Goal: Task Accomplishment & Management: Manage account settings

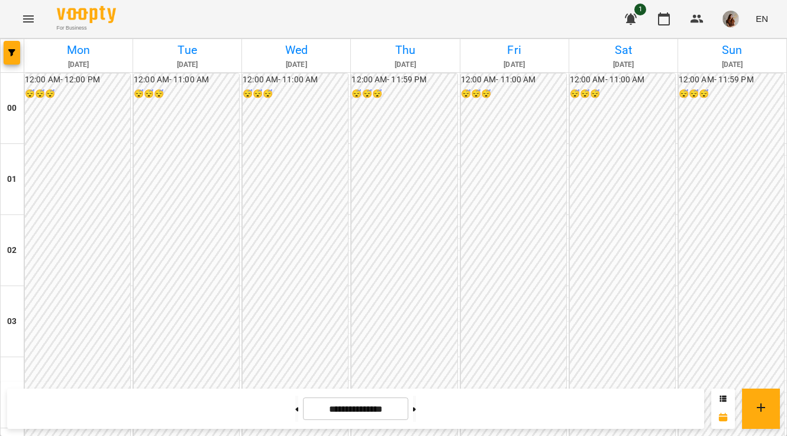
scroll to position [956, 0]
click at [416, 409] on icon at bounding box center [414, 409] width 3 height 4
click at [416, 416] on button at bounding box center [414, 408] width 3 height 26
type input "**********"
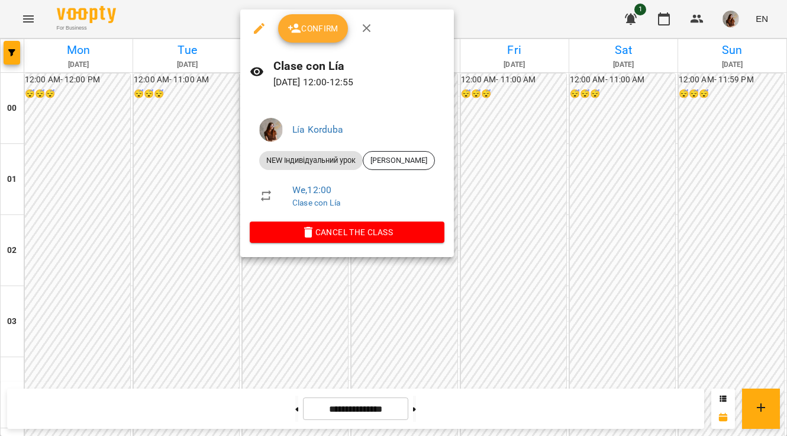
click at [210, 184] on div at bounding box center [393, 218] width 787 height 436
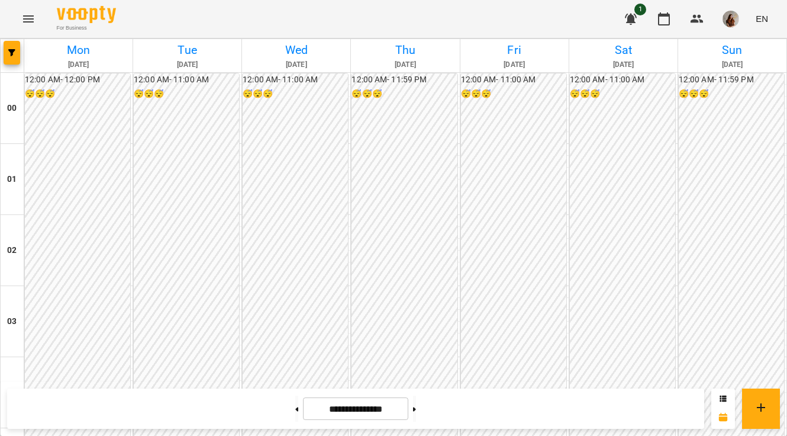
scroll to position [800, 0]
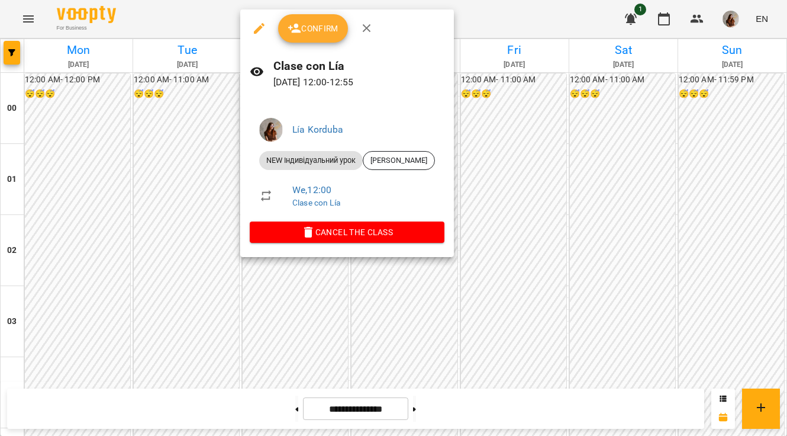
click at [263, 25] on icon "button" at bounding box center [259, 28] width 11 height 11
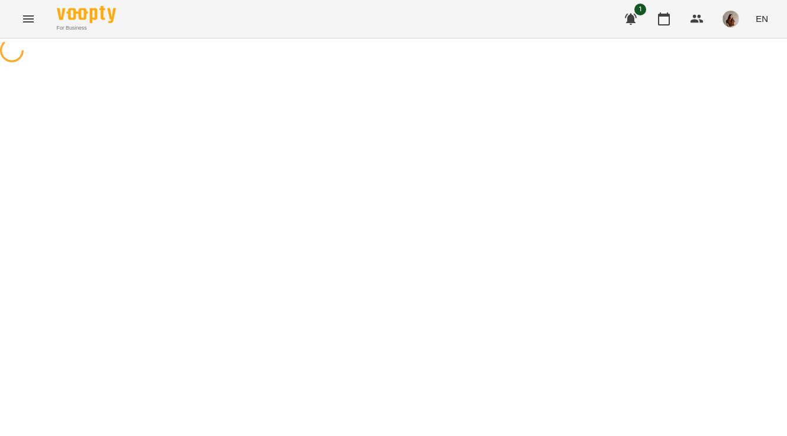
select select "**********"
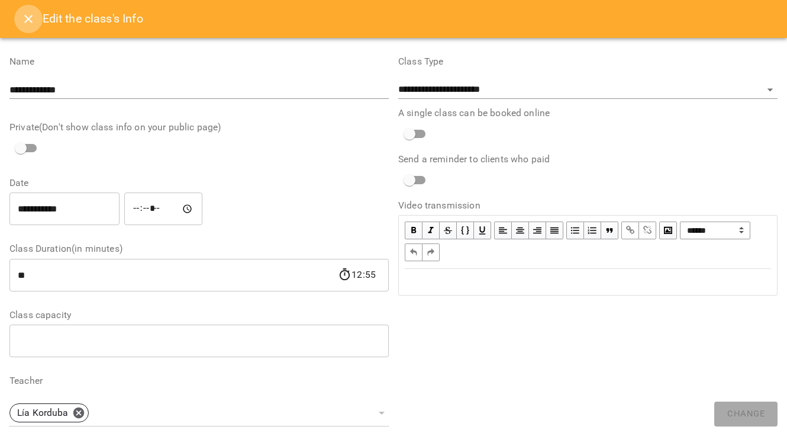
click at [32, 19] on icon "Close" at bounding box center [28, 19] width 14 height 14
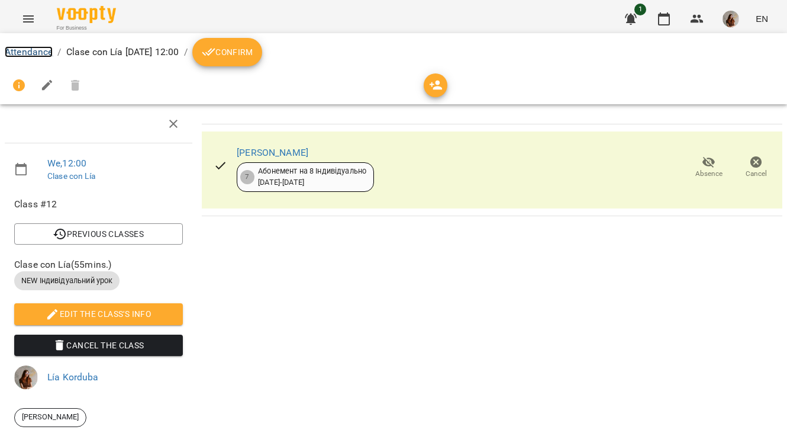
click at [22, 50] on link "Attendance" at bounding box center [29, 51] width 48 height 11
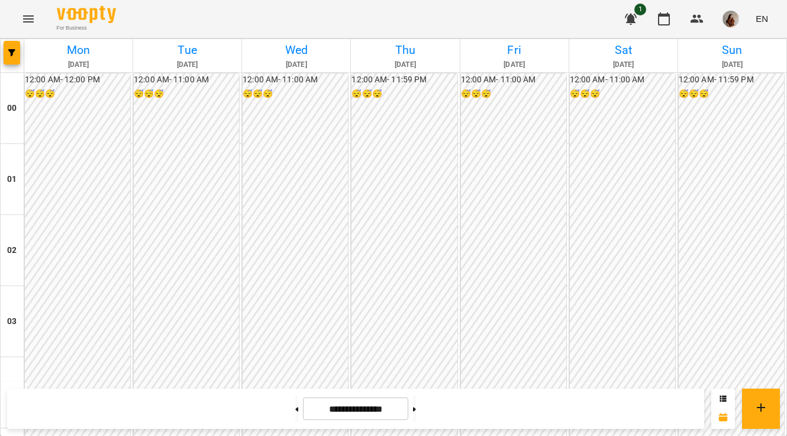
scroll to position [787, 0]
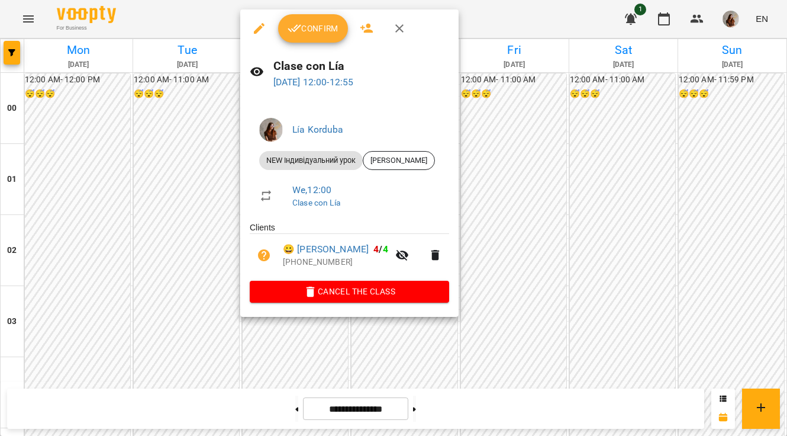
click at [307, 292] on icon "button" at bounding box center [311, 292] width 8 height 11
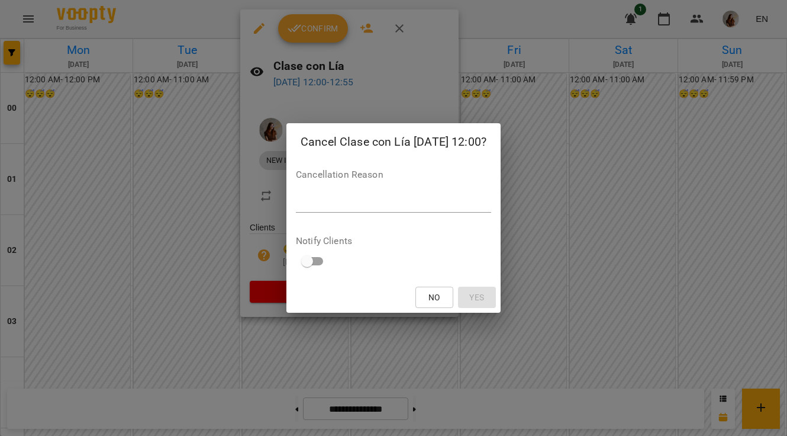
click at [373, 200] on textarea at bounding box center [393, 202] width 195 height 11
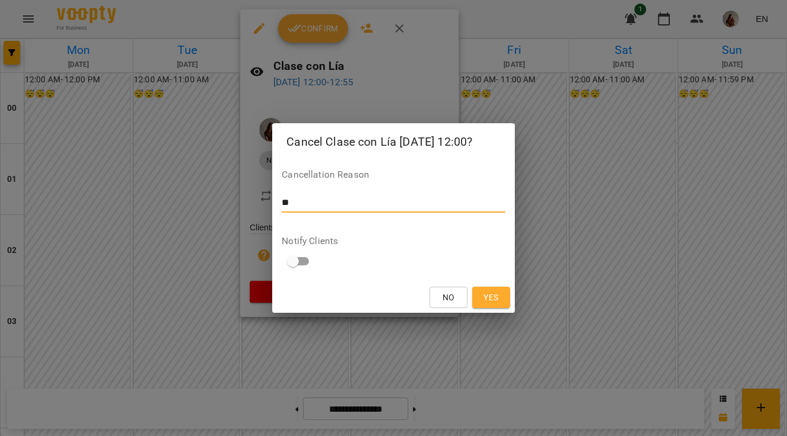
type textarea "*"
type textarea "**********"
click at [494, 302] on span "Yes" at bounding box center [491, 297] width 15 height 14
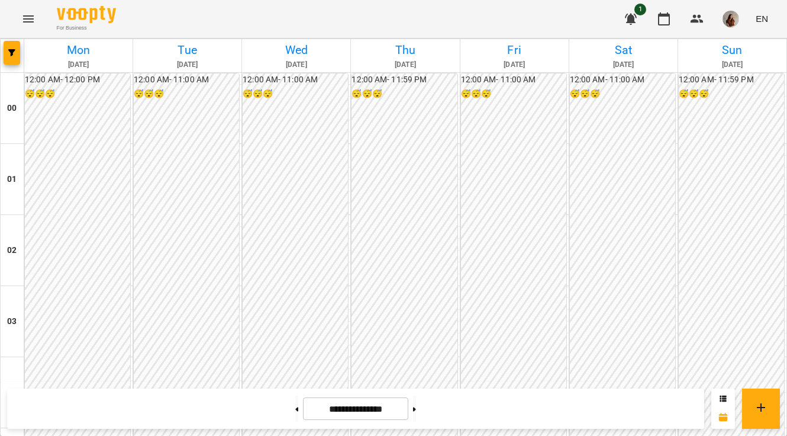
scroll to position [928, 0]
